Goal: Communication & Community: Share content

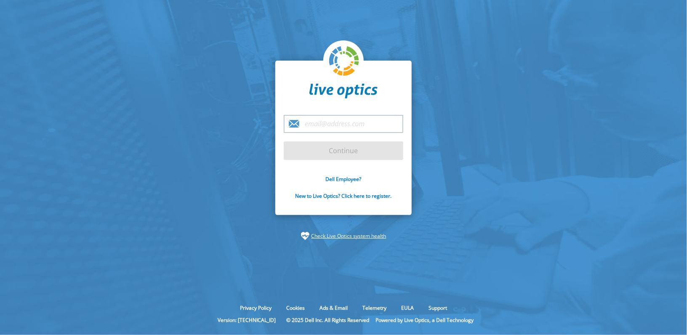
click at [329, 122] on input "email" at bounding box center [344, 124] width 120 height 18
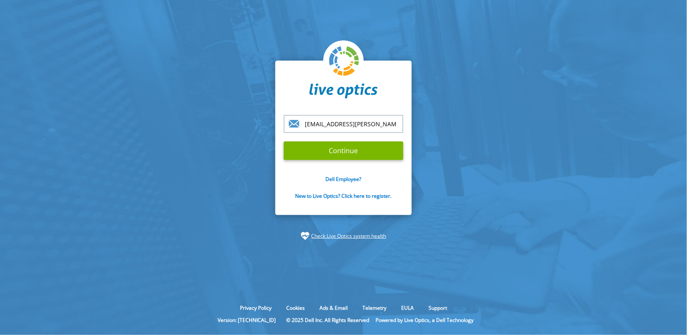
type input "[EMAIL_ADDRESS][PERSON_NAME][DOMAIN_NAME]"
click at [321, 147] on input "Continue" at bounding box center [344, 151] width 120 height 19
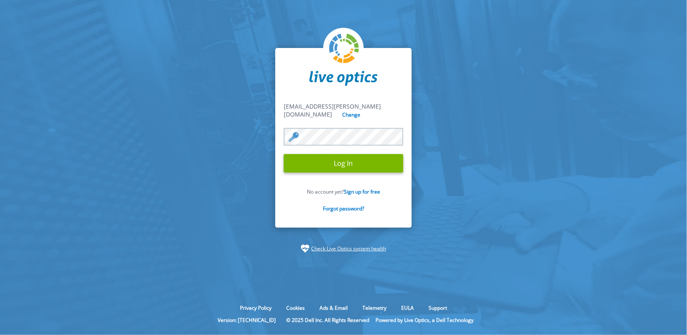
click at [360, 155] on input "Log In" at bounding box center [344, 163] width 120 height 19
click at [342, 158] on input "Log In" at bounding box center [344, 163] width 120 height 19
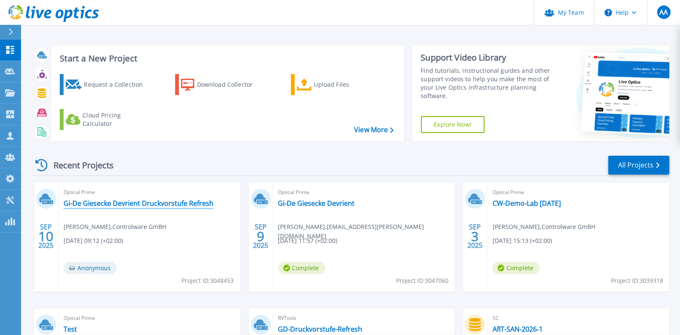
click at [154, 201] on link "Gi-De Giesecke Devrient Druckvorstufe Refresh" at bounding box center [139, 203] width 150 height 8
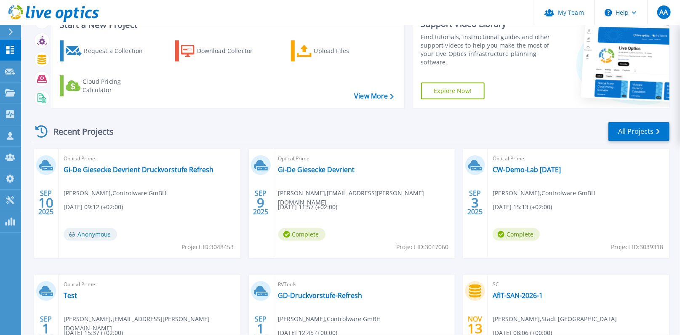
scroll to position [47, 0]
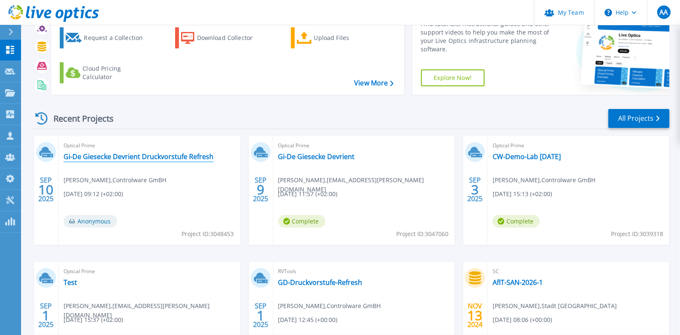
drag, startPoint x: 113, startPoint y: 156, endPoint x: 107, endPoint y: 161, distance: 8.2
click at [107, 161] on link "Gi-De Giesecke Devrient Druckvorstufe Refresh" at bounding box center [139, 156] width 150 height 8
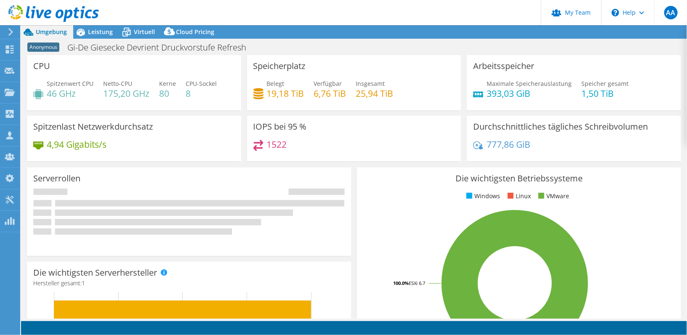
select select "USD"
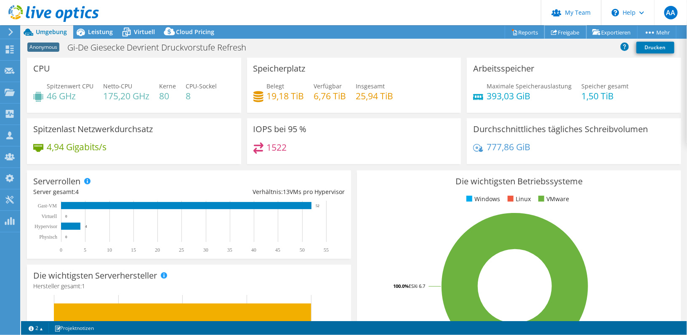
click at [562, 31] on link "Freigabe" at bounding box center [566, 32] width 42 height 13
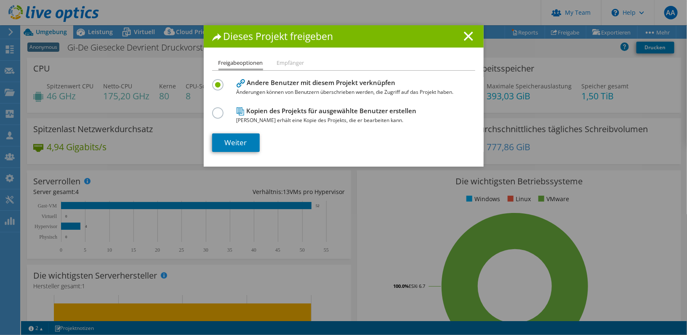
click at [468, 35] on icon at bounding box center [468, 36] width 9 height 9
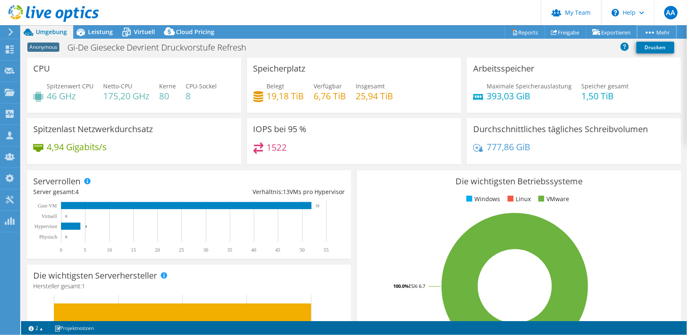
click at [666, 32] on link "Mehr" at bounding box center [657, 32] width 39 height 13
click at [10, 48] on icon at bounding box center [10, 49] width 10 height 8
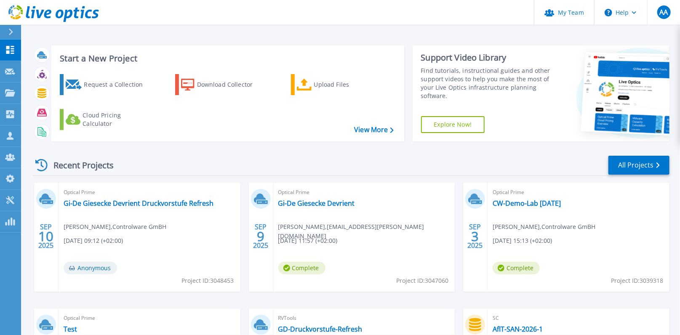
click at [91, 263] on span "Anonymous" at bounding box center [90, 268] width 53 height 13
click at [93, 270] on span "Anonymous" at bounding box center [90, 268] width 53 height 13
click at [90, 267] on span "Anonymous" at bounding box center [90, 268] width 53 height 13
click at [198, 278] on span "Project ID: 3048453" at bounding box center [208, 280] width 52 height 9
click at [16, 68] on link "Request Capture Request Capture" at bounding box center [10, 71] width 21 height 21
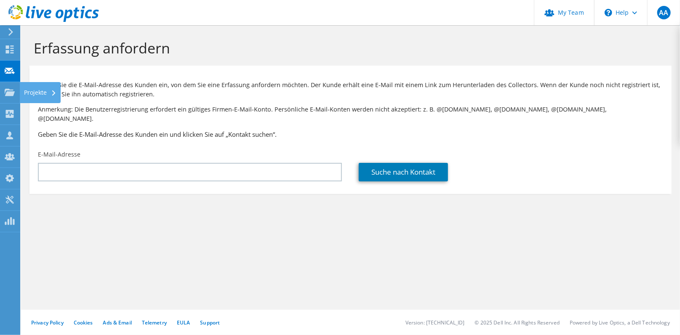
click at [11, 92] on use at bounding box center [10, 91] width 10 height 7
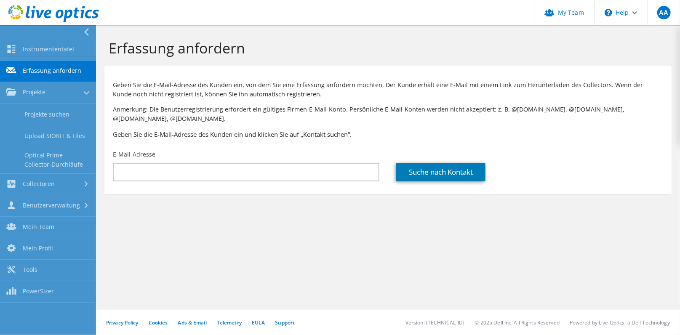
click at [29, 89] on link "Projekte" at bounding box center [48, 92] width 96 height 21
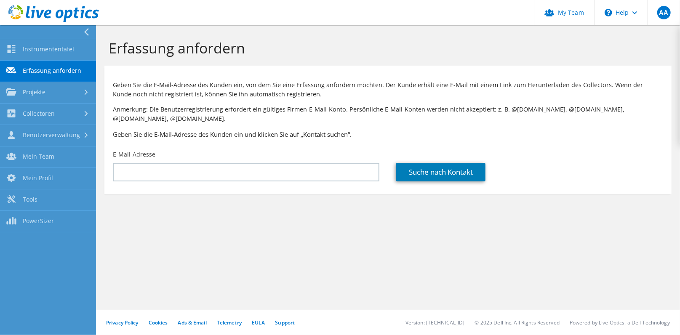
click at [29, 89] on link "Projekte" at bounding box center [48, 92] width 96 height 21
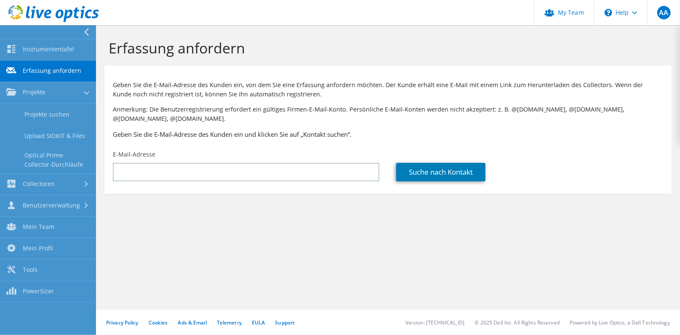
click at [43, 204] on link "Benutzerverwaltung" at bounding box center [48, 205] width 96 height 21
click at [37, 176] on link "Kunden" at bounding box center [48, 178] width 96 height 21
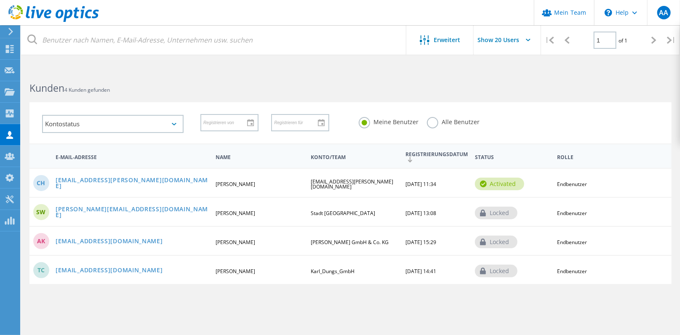
click at [134, 183] on link "Christian.Henke@gi-de.com" at bounding box center [132, 183] width 153 height 13
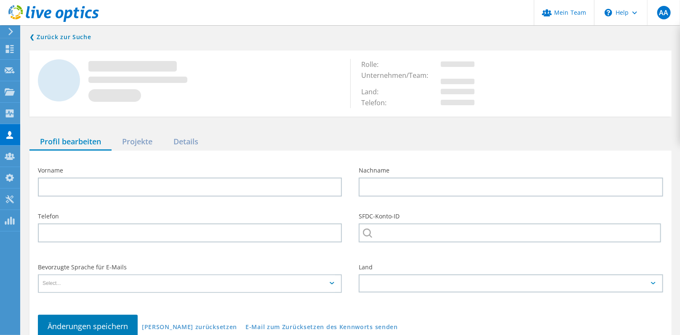
type input "Christian"
type input "Henke"
type input "Christian.Henke@gi-de.com"
type input "Deutsch"
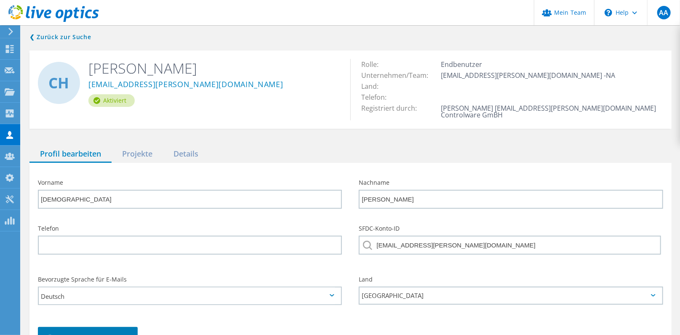
click at [143, 149] on div "Projekte" at bounding box center [137, 154] width 51 height 17
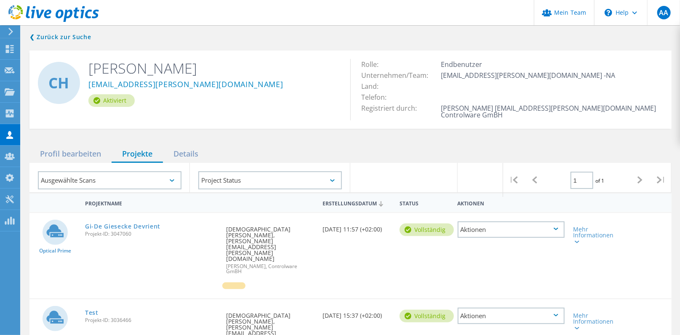
click at [261, 231] on div "Angefordert durch Christian Henke, Christian.Henke@gi-de.com Achim Amrhein, Con…" at bounding box center [270, 247] width 96 height 69
click at [558, 228] on icon at bounding box center [556, 229] width 5 height 3
click at [478, 204] on div "Projekt anzeigen" at bounding box center [512, 210] width 106 height 13
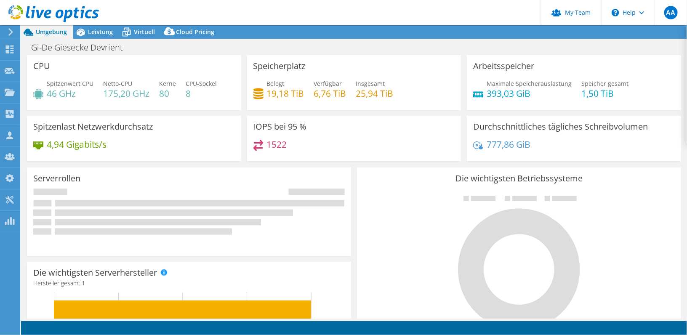
select select "EUFrankfurt"
select select "EUR"
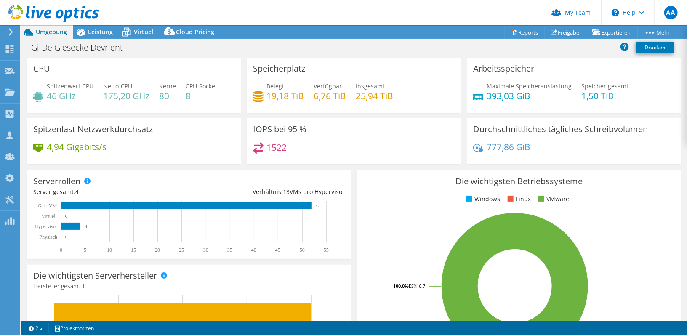
click at [99, 32] on span "Leistung" at bounding box center [100, 32] width 25 height 8
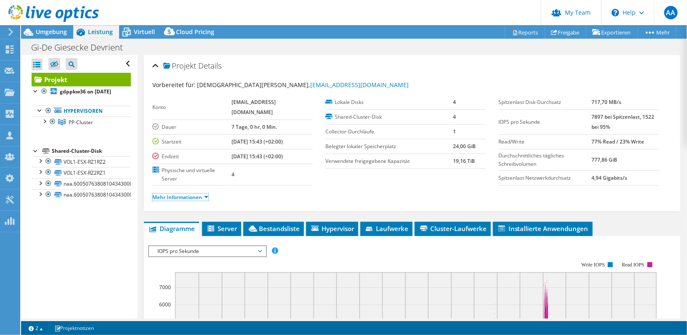
click at [187, 195] on link "Mehr Informationen" at bounding box center [180, 197] width 56 height 7
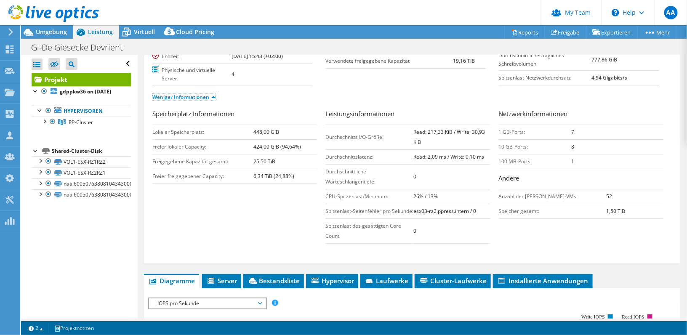
scroll to position [140, 0]
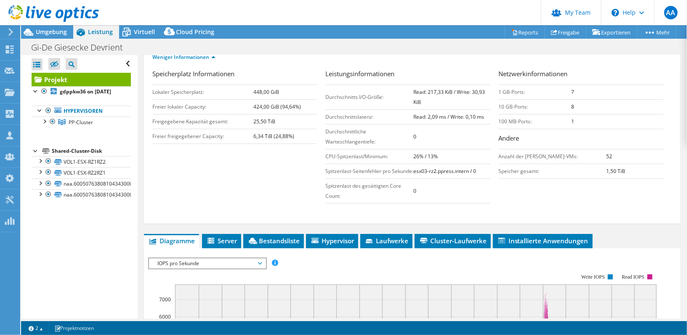
click at [222, 245] on span "Server" at bounding box center [221, 241] width 31 height 8
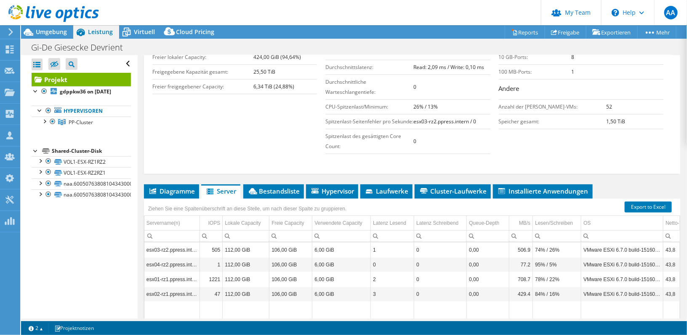
scroll to position [234, 0]
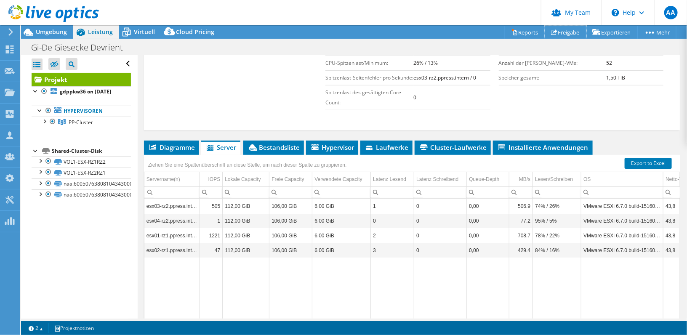
click at [564, 31] on link "Freigabe" at bounding box center [566, 32] width 42 height 13
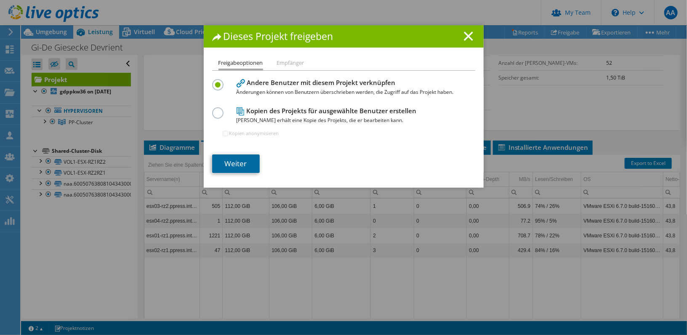
click at [231, 163] on link "Weiter" at bounding box center [236, 164] width 48 height 19
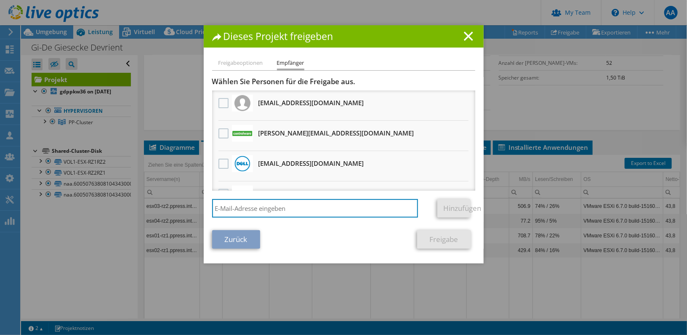
click at [261, 206] on input "search" at bounding box center [315, 208] width 206 height 19
paste input "[PERSON_NAME][EMAIL_ADDRESS][DOMAIN_NAME]"
type input "[PERSON_NAME][EMAIL_ADDRESS][DOMAIN_NAME]"
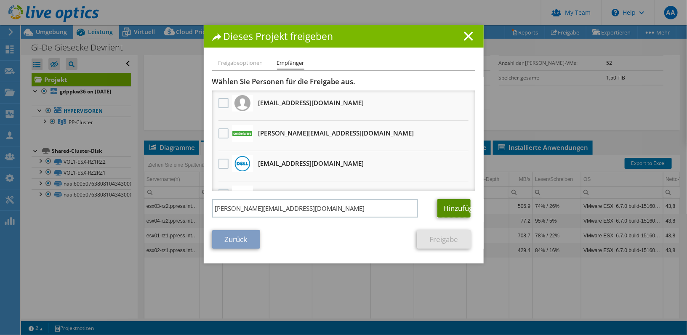
click at [455, 210] on link "Hinzufügen" at bounding box center [454, 208] width 33 height 19
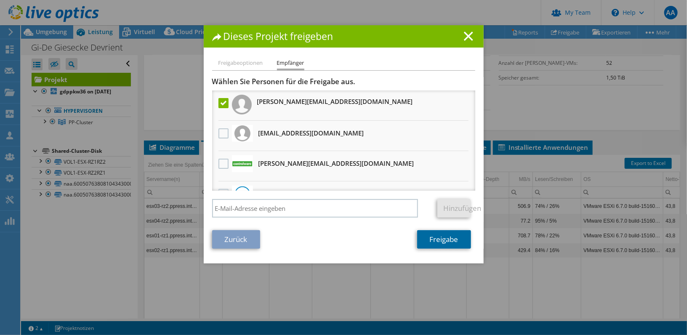
click at [449, 237] on link "Freigabe" at bounding box center [444, 239] width 54 height 19
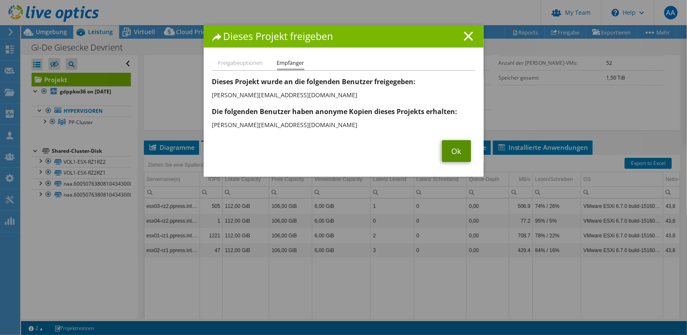
click at [447, 153] on link "Ok" at bounding box center [456, 151] width 29 height 22
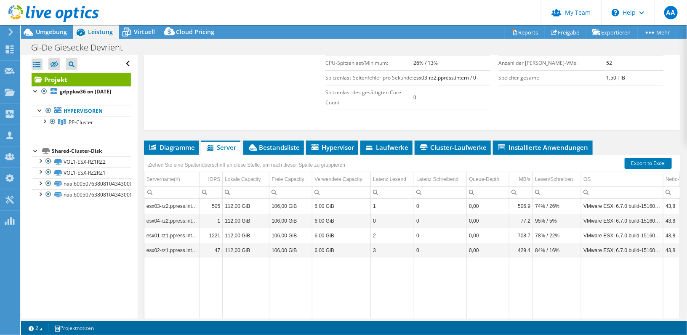
click at [158, 240] on td "esx01-rz1.ppress.intern" at bounding box center [172, 235] width 56 height 15
click at [136, 31] on span "Virtuell" at bounding box center [144, 32] width 21 height 8
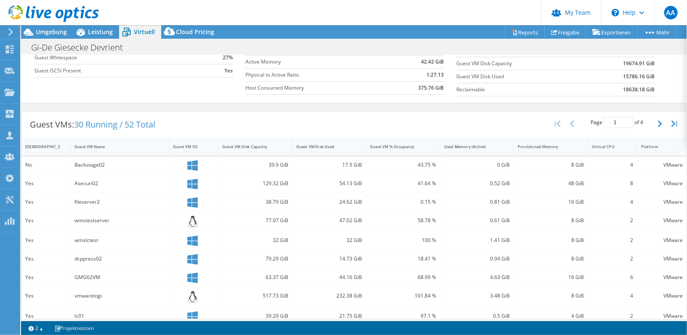
scroll to position [94, 0]
